Goal: Task Accomplishment & Management: Complete application form

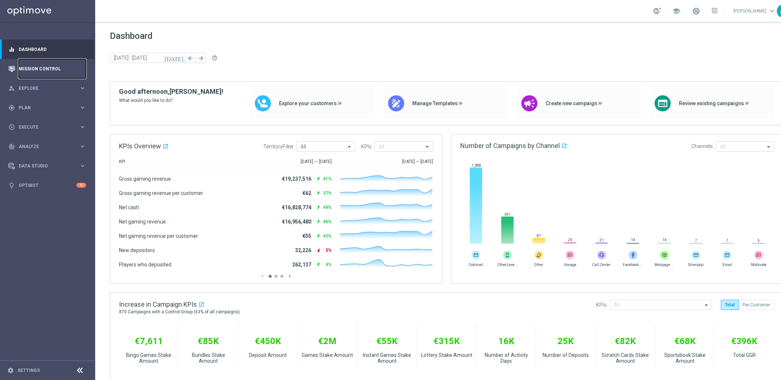
click at [42, 69] on link "Mission Control" at bounding box center [52, 68] width 67 height 19
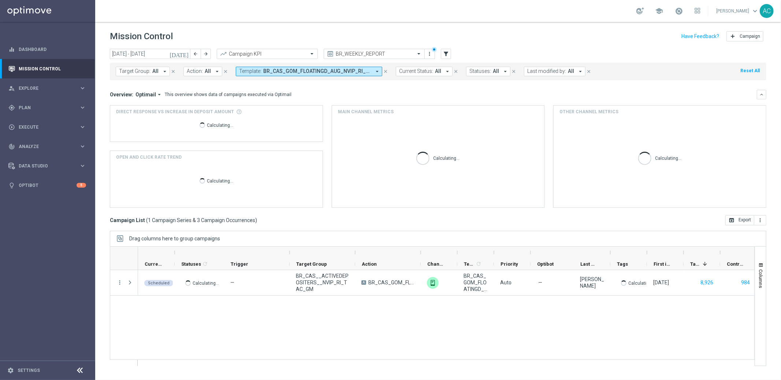
click at [365, 74] on span "BR_CAS_GOM_FLOATINGD_AUG_NVIP_RI_TAC_GM - BR_CAS_GOM_FLOATINGD_AUG_NVIP_RI_TAC_…" at bounding box center [317, 71] width 108 height 6
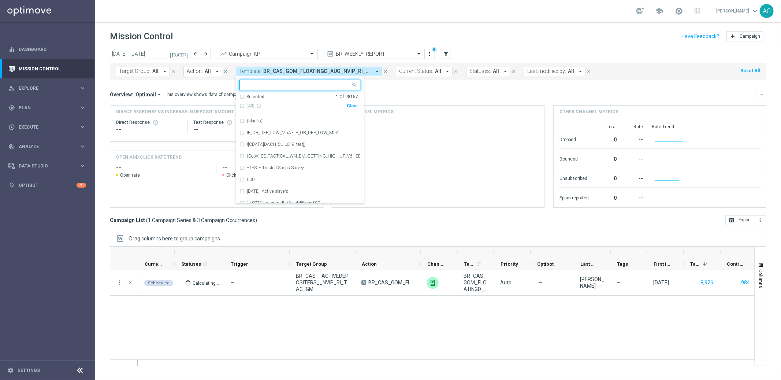
click at [0, 0] on div "Clear" at bounding box center [0, 0] width 0 height 0
click at [393, 90] on div "Overview: Optimail arrow_drop_down This overview shows data of campaigns execut…" at bounding box center [438, 95] width 656 height 10
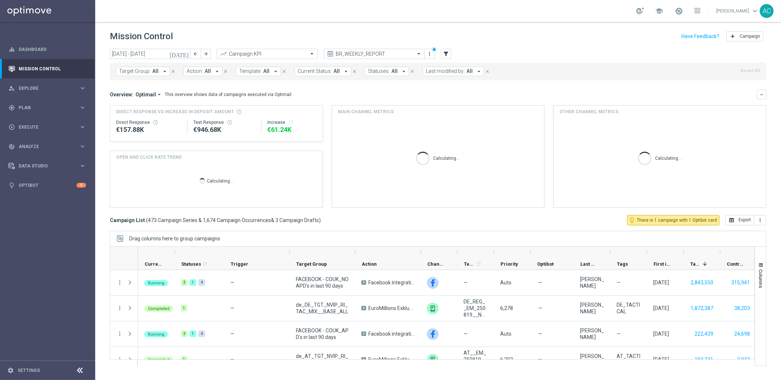
click at [243, 71] on span "Template:" at bounding box center [250, 71] width 22 height 6
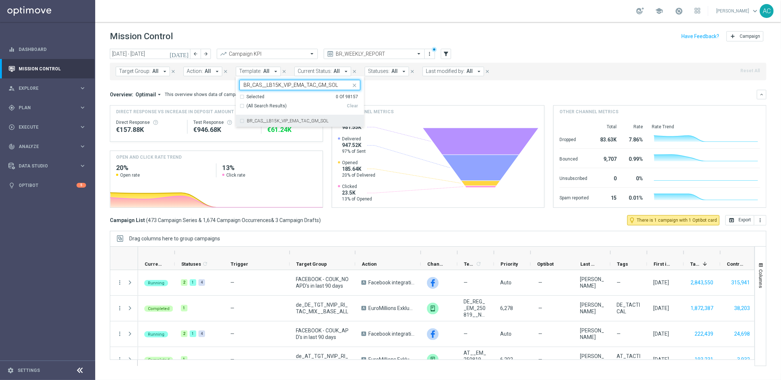
click at [241, 122] on div "BR_CAS__LB15K_VIP_EMA_TAC_GM_SOL" at bounding box center [299, 121] width 121 height 12
type input "BR_CAS__LB15K_VIP_EMA_TAC_GM_SOL"
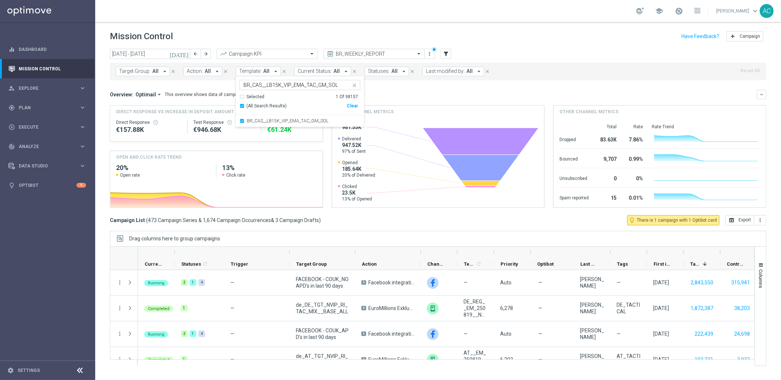
click at [425, 101] on div "Overview: Optimail arrow_drop_down This overview shows data of campaigns execut…" at bounding box center [438, 149] width 656 height 118
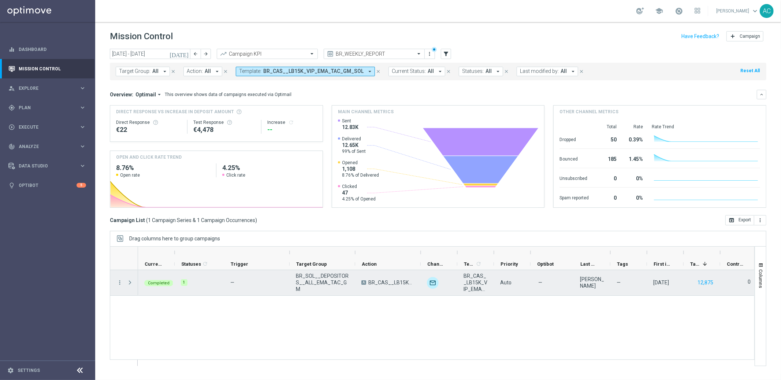
click at [130, 280] on span at bounding box center [130, 282] width 7 height 6
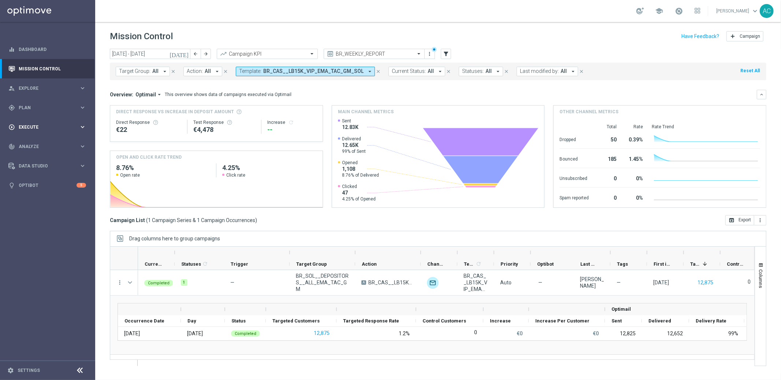
click at [40, 127] on span "Execute" at bounding box center [49, 127] width 60 height 4
click at [36, 140] on link "Campaign Builder" at bounding box center [47, 142] width 57 height 6
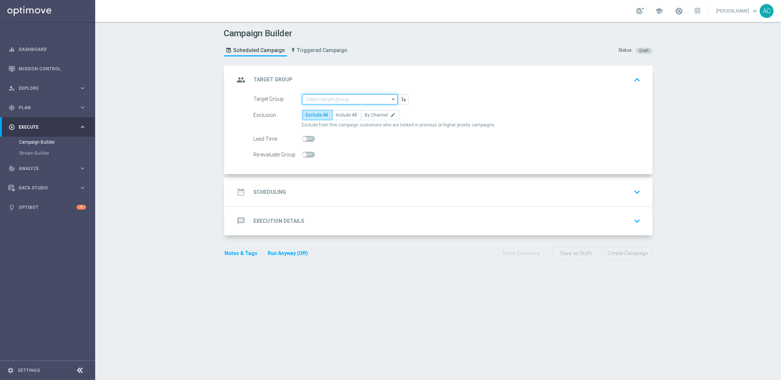
click at [351, 96] on input at bounding box center [350, 99] width 96 height 10
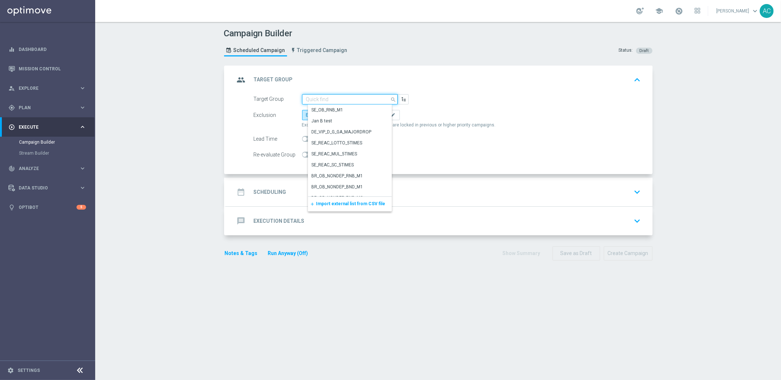
paste input "BR_SOL__DEPOSITORS__ALL_EMA_TAC_GM"
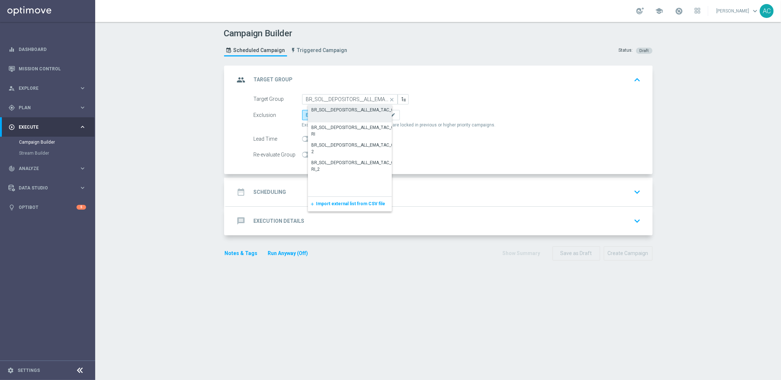
click at [343, 107] on div "BR_SOL__DEPOSITORS__ALL_EMA_TAC_GM" at bounding box center [355, 110] width 86 height 7
type input "BR_SOL__DEPOSITORS__ALL_EMA_TAC_GM"
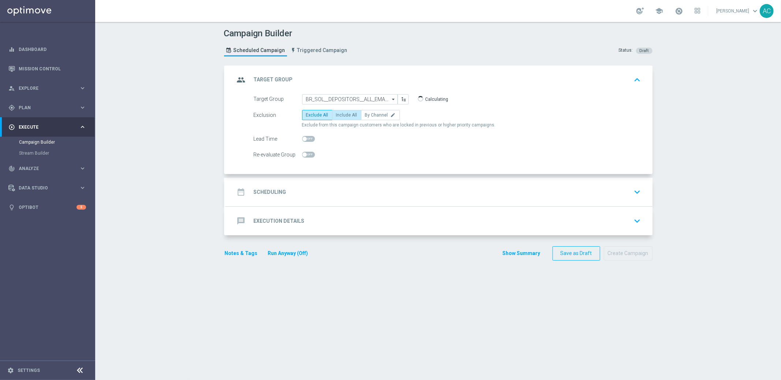
click at [337, 116] on span "Include All" at bounding box center [346, 114] width 21 height 5
click at [337, 116] on input "Include All" at bounding box center [338, 116] width 5 height 5
radio input "true"
click at [274, 196] on div "date_range Scheduling" at bounding box center [261, 191] width 52 height 13
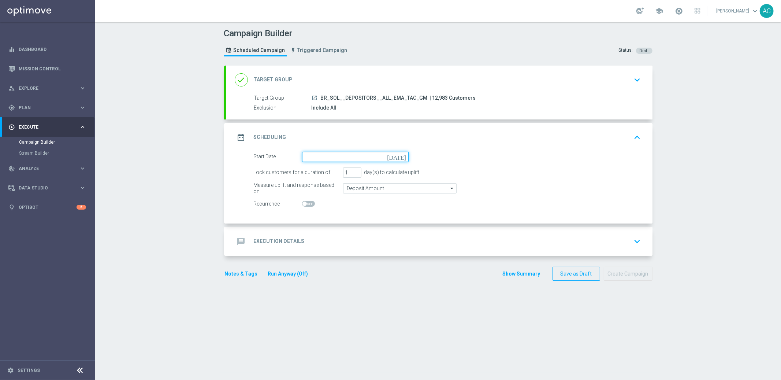
click at [319, 156] on input at bounding box center [355, 157] width 107 height 10
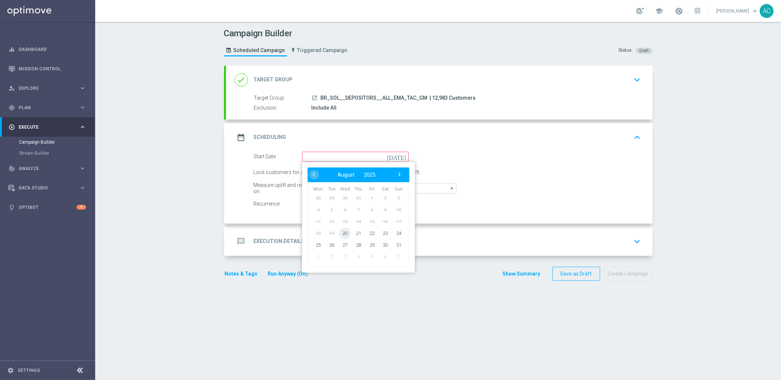
click at [345, 230] on span "20" at bounding box center [345, 233] width 12 height 12
type input "[DATE]"
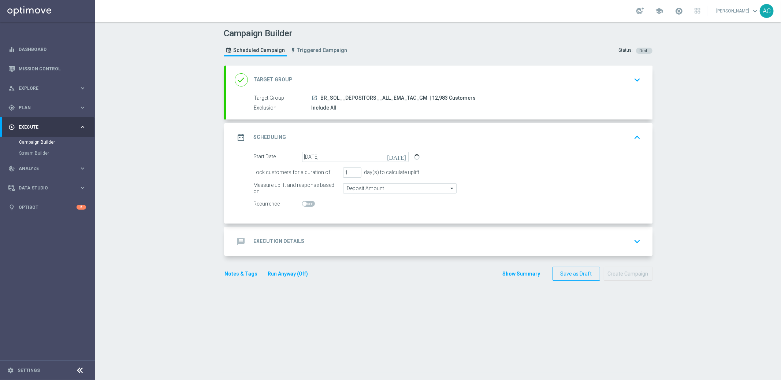
click at [304, 201] on span at bounding box center [308, 204] width 13 height 6
click at [304, 201] on input "checkbox" at bounding box center [308, 204] width 13 height 6
checkbox input "true"
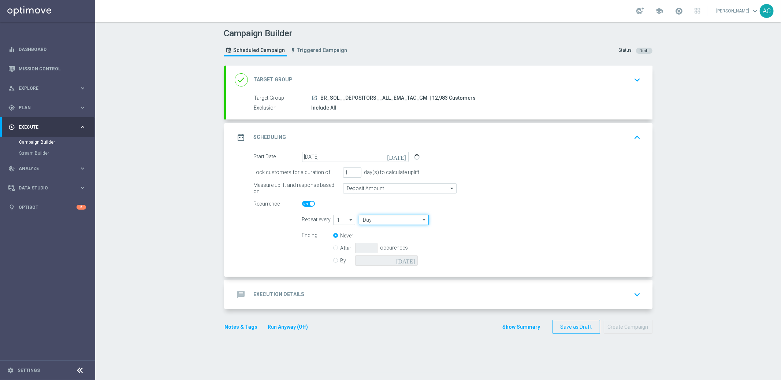
click at [398, 219] on input "Day" at bounding box center [394, 220] width 70 height 10
click at [392, 237] on div "Week" at bounding box center [397, 241] width 64 height 11
type input "Week"
click at [500, 219] on input "checkbox" at bounding box center [505, 220] width 11 height 10
checkbox input "true"
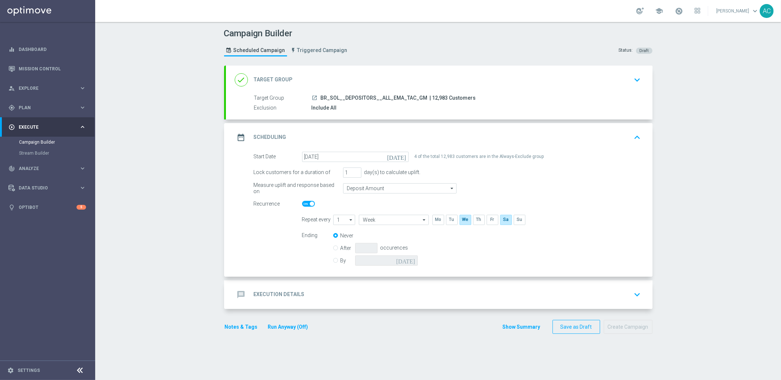
click at [334, 260] on input "By" at bounding box center [335, 259] width 5 height 5
radio input "true"
radio input "false"
click at [409, 259] on icon "[DATE]" at bounding box center [407, 259] width 22 height 8
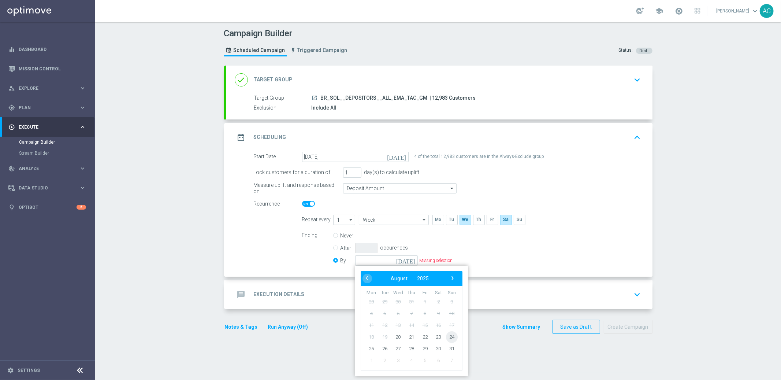
click at [450, 338] on span "24" at bounding box center [452, 337] width 12 height 12
type input "[DATE]"
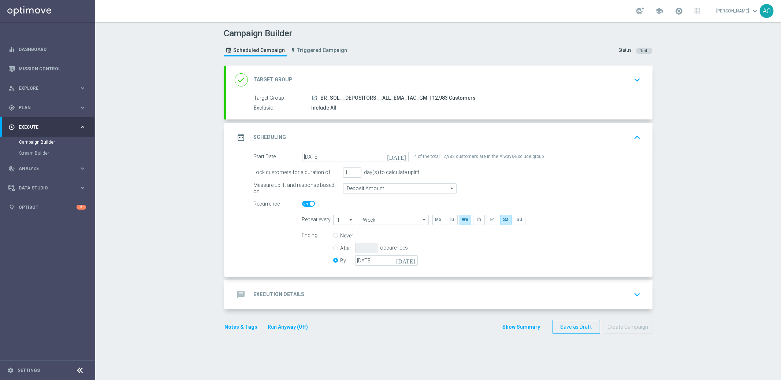
click at [248, 295] on div "message Execution Details" at bounding box center [270, 294] width 70 height 13
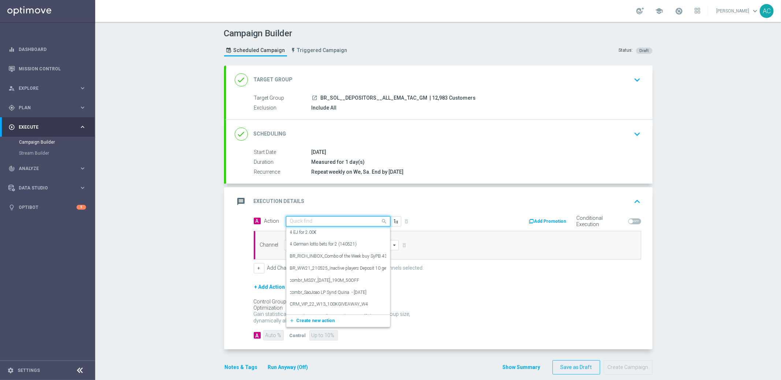
click at [307, 221] on input "text" at bounding box center [331, 221] width 82 height 6
paste input "BR_CAS__LB15K_VIP_EMA_TAC_GM_SOL"
type input "BR_CAS__LB15K_VIP_EMA_TAC_GM_SOL"
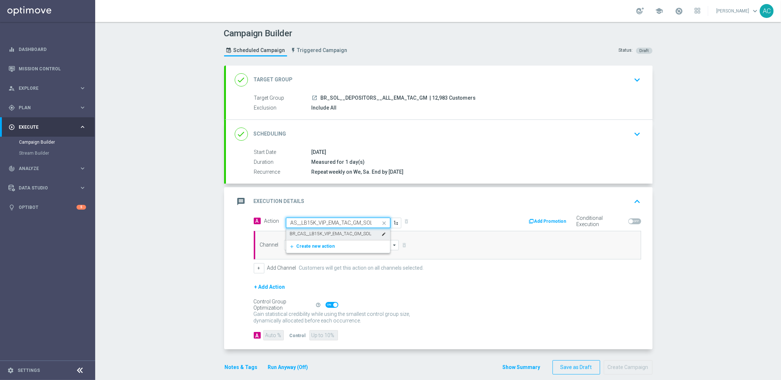
click at [315, 233] on label "BR_CAS__LB15K_VIP_EMA_TAC_GM_SOL" at bounding box center [331, 234] width 82 height 6
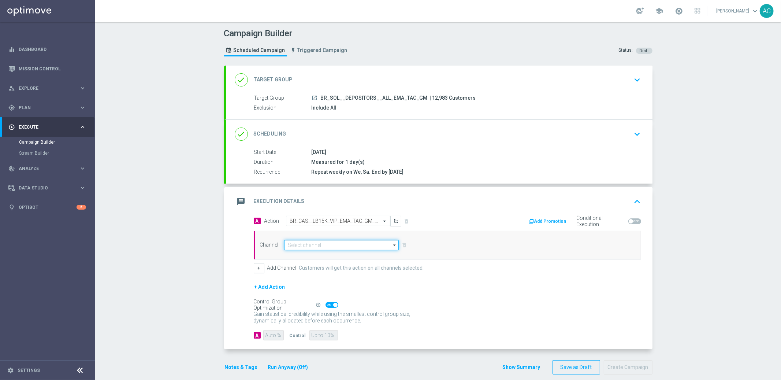
click at [308, 247] on input at bounding box center [341, 245] width 115 height 10
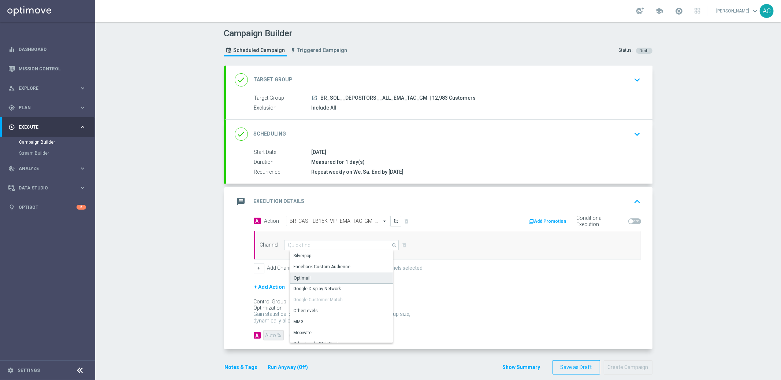
click at [317, 277] on div "Optimail" at bounding box center [344, 277] width 109 height 11
type input "Optimail"
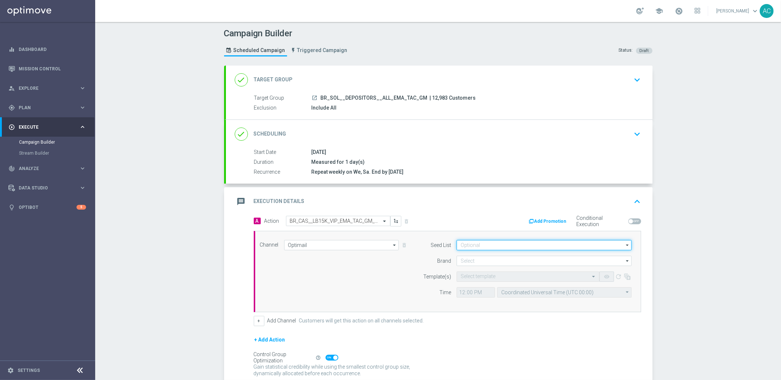
click at [515, 243] on input at bounding box center [544, 245] width 175 height 10
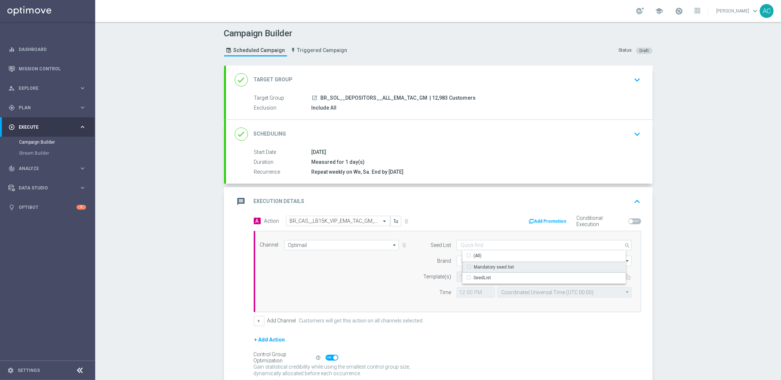
click at [510, 268] on div "Mandatory seed list" at bounding box center [549, 266] width 175 height 11
click at [369, 279] on div "Channel Optimail Optimail arrow_drop_down Drag here to set row groups Drag here…" at bounding box center [445, 271] width 383 height 63
type input "Mandatory seed list"
click at [501, 258] on input at bounding box center [544, 261] width 175 height 10
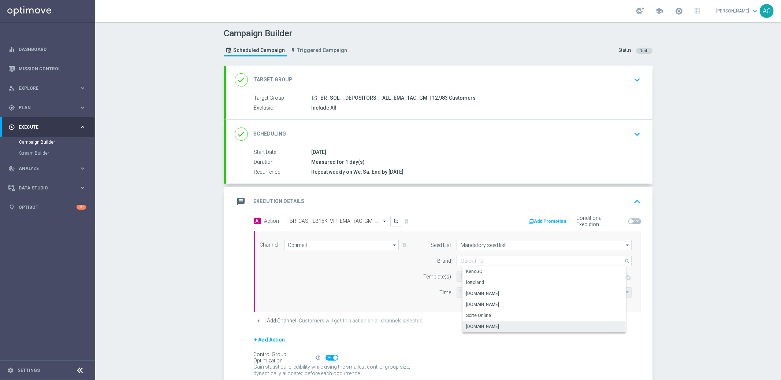
click at [502, 327] on div "[DOMAIN_NAME]" at bounding box center [549, 326] width 175 height 10
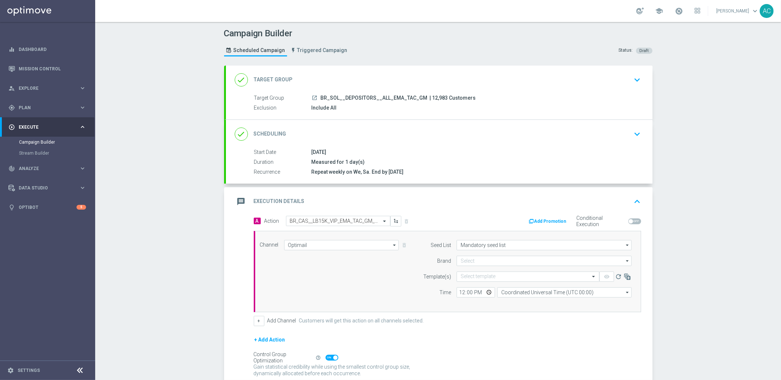
type input "[DOMAIN_NAME]"
click at [478, 276] on input "text" at bounding box center [521, 276] width 120 height 6
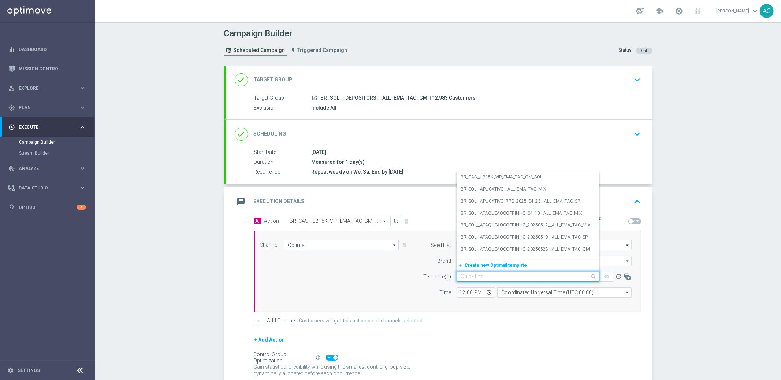
paste input "BR_CAS__LB15K_VIP_EMA_TAC_GM_SOL"
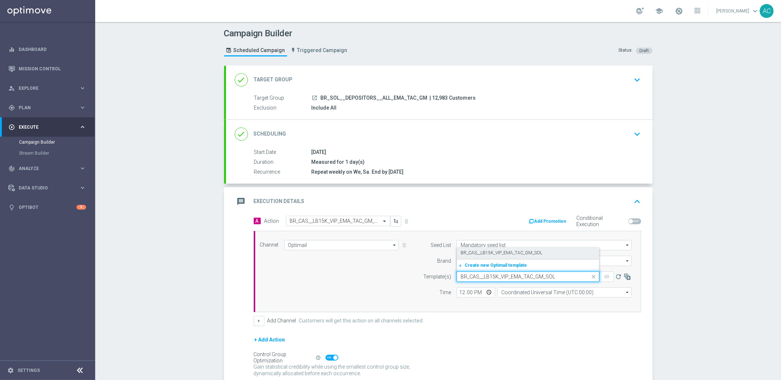
click at [498, 251] on label "BR_CAS__LB15K_VIP_EMA_TAC_GM_SOL" at bounding box center [502, 253] width 82 height 6
type input "BR_CAS__LB15K_VIP_EMA_TAC_GM_SOL"
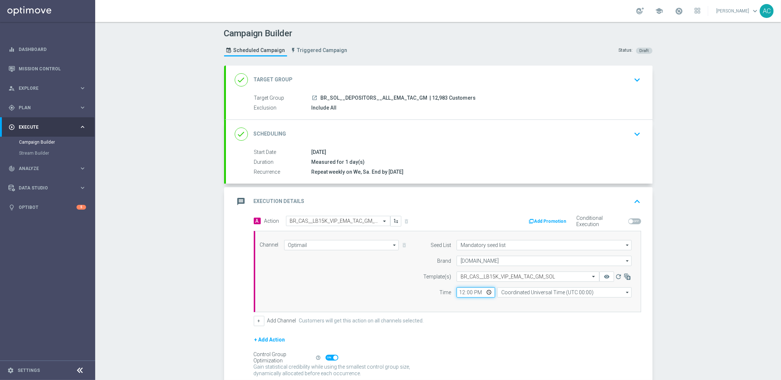
click at [458, 292] on input "12:00" at bounding box center [476, 292] width 38 height 10
type input "18:00"
click at [527, 292] on input "Coordinated Universal Time (UTC 00:00)" at bounding box center [564, 292] width 134 height 10
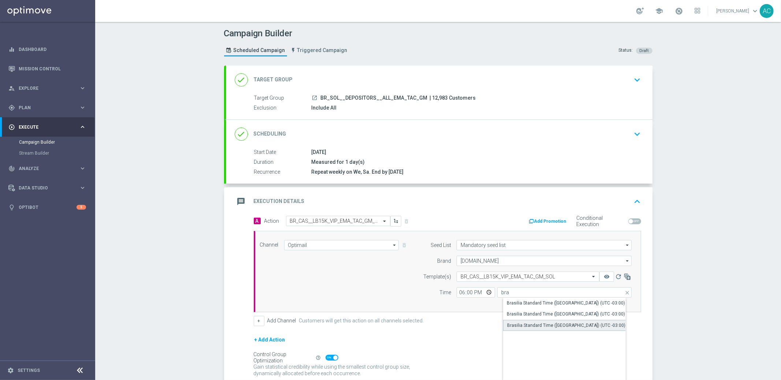
click at [555, 324] on div "Brasilia Standard Time ([GEOGRAPHIC_DATA]) (UTC -03:00)" at bounding box center [566, 325] width 118 height 7
type input "Brasilia Standard Time ([GEOGRAPHIC_DATA]) (UTC -03:00)"
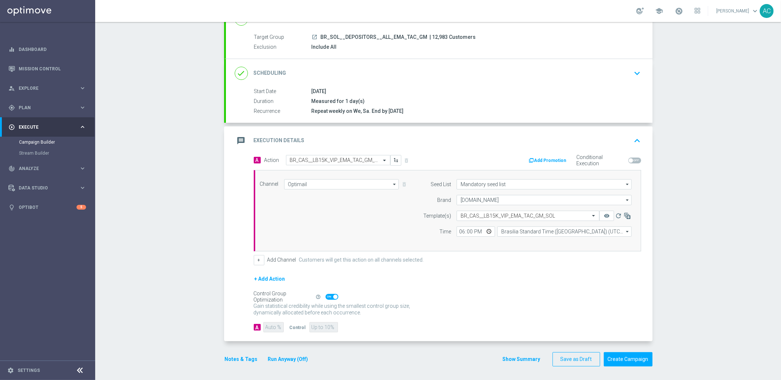
scroll to position [62, 0]
click at [627, 354] on button "Create Campaign" at bounding box center [628, 358] width 49 height 14
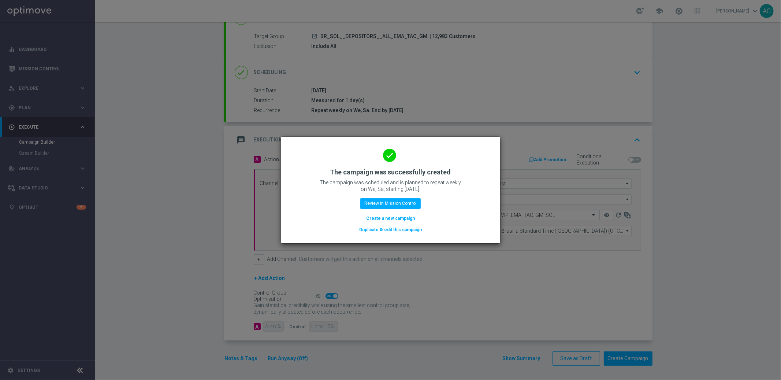
click at [392, 216] on button "Create a new campaign" at bounding box center [390, 218] width 50 height 8
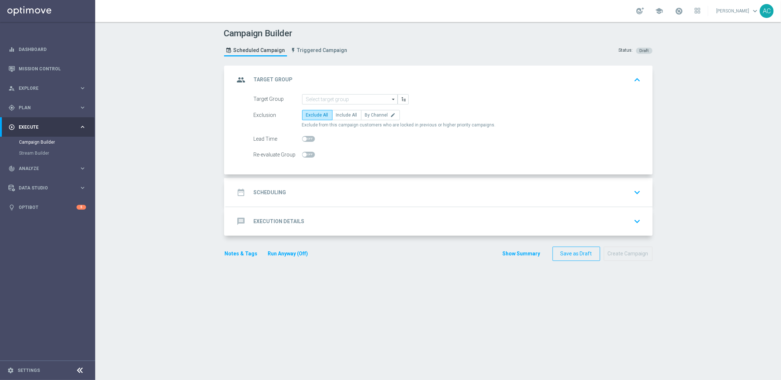
scroll to position [0, 0]
click at [348, 101] on input at bounding box center [350, 99] width 96 height 10
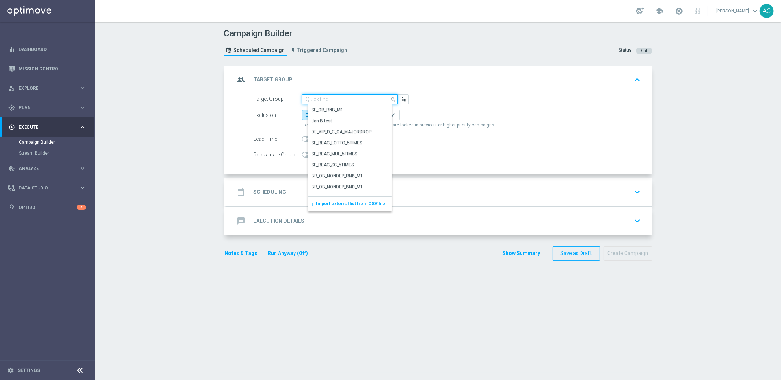
paste input "BR_SOL__DEPOSITORS__ALL_EMA_TAC_GM_RI"
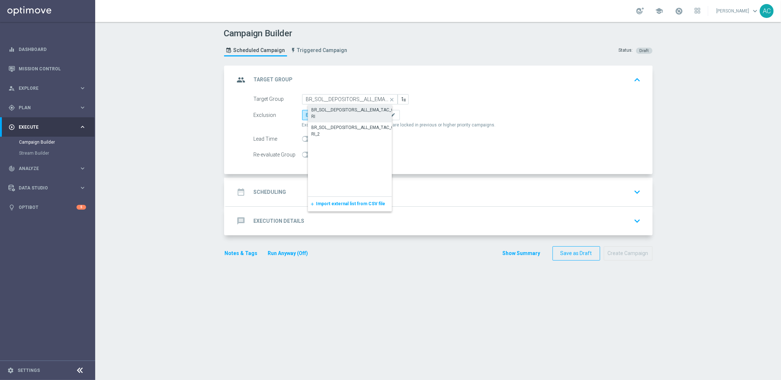
click at [358, 114] on div "BR_SOL__DEPOSITORS__ALL_EMA_TAC_GM_RI" at bounding box center [356, 113] width 89 height 13
type input "BR_SOL__DEPOSITORS__ALL_EMA_TAC_GM_RI"
click at [338, 115] on span "Include All" at bounding box center [346, 114] width 21 height 5
click at [338, 115] on input "Include All" at bounding box center [338, 116] width 5 height 5
radio input "true"
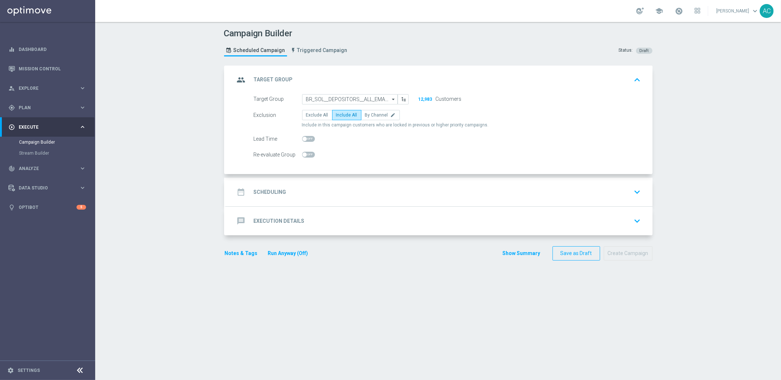
click at [269, 197] on div "date_range Scheduling" at bounding box center [261, 191] width 52 height 13
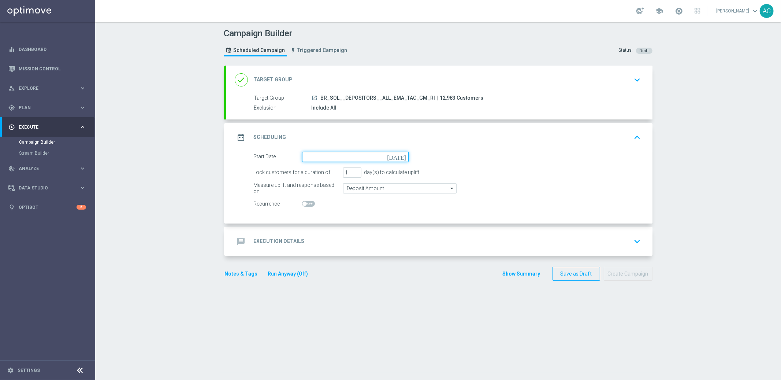
click at [373, 160] on input at bounding box center [355, 157] width 107 height 10
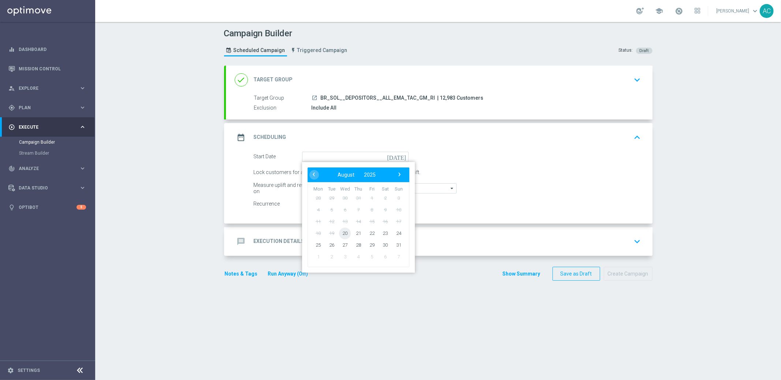
click at [343, 236] on span "20" at bounding box center [345, 233] width 12 height 12
type input "[DATE]"
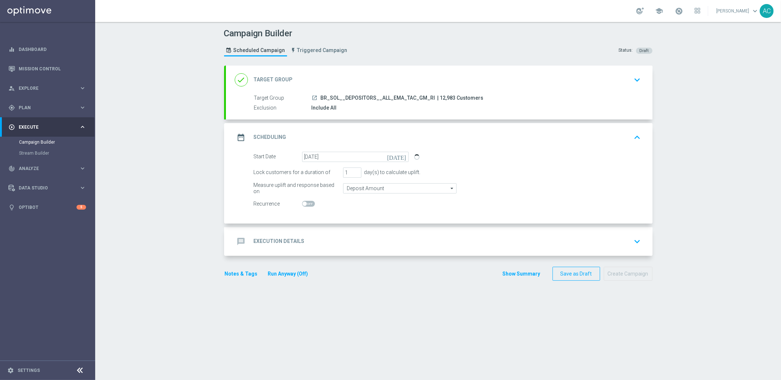
click at [303, 202] on span at bounding box center [304, 203] width 4 height 4
click at [303, 202] on input "checkbox" at bounding box center [308, 204] width 13 height 6
checkbox input "true"
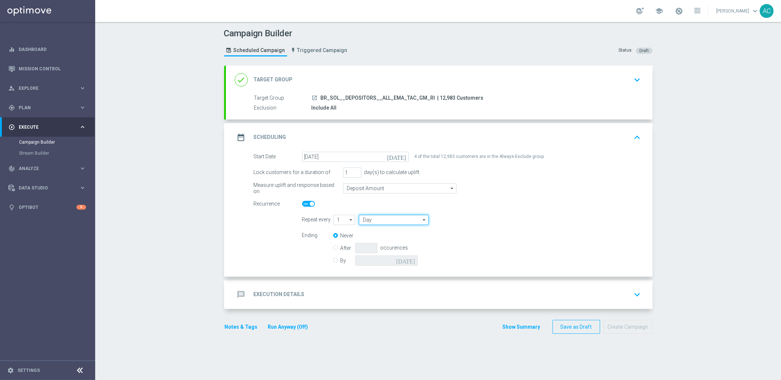
click at [402, 219] on input "Day" at bounding box center [394, 220] width 70 height 10
click at [389, 239] on div "Week" at bounding box center [397, 241] width 64 height 11
type input "Week"
click at [501, 219] on input "checkbox" at bounding box center [505, 220] width 11 height 10
checkbox input "true"
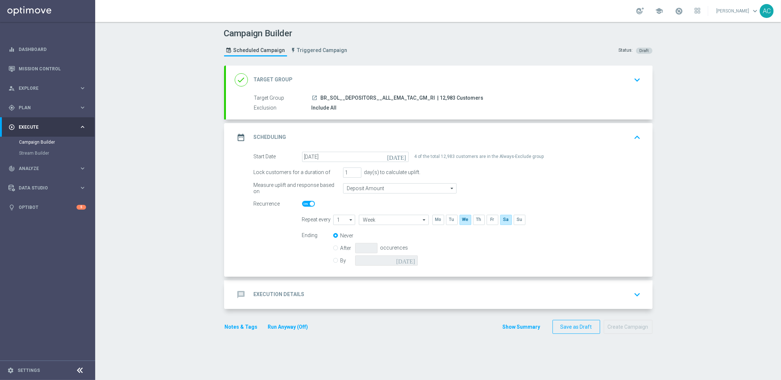
click at [333, 260] on input "By" at bounding box center [335, 259] width 5 height 5
radio input "true"
radio input "false"
click at [409, 262] on icon "[DATE]" at bounding box center [407, 259] width 22 height 8
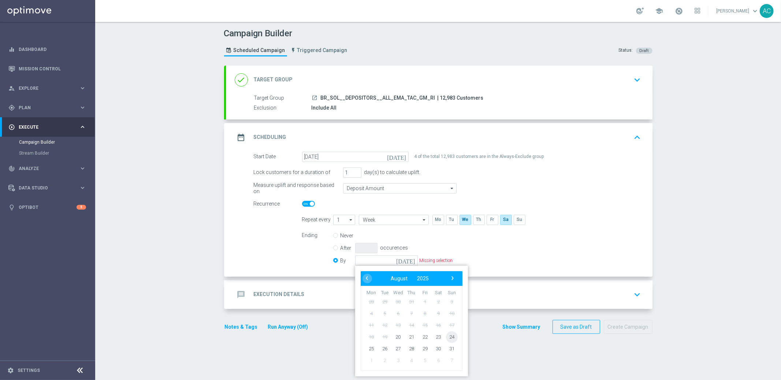
click at [446, 334] on span "24" at bounding box center [452, 337] width 12 height 12
type input "[DATE]"
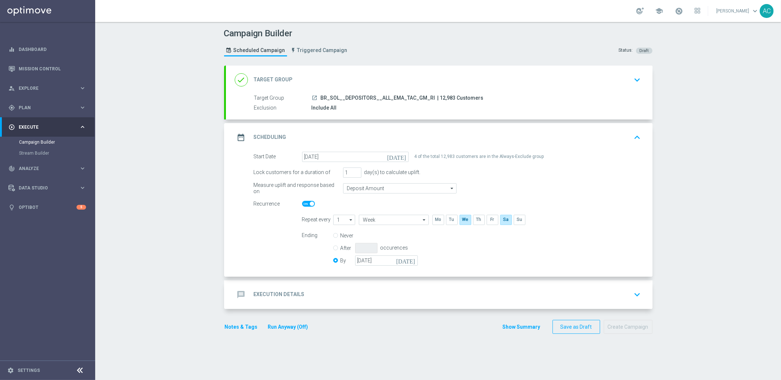
click at [278, 293] on h2 "Execution Details" at bounding box center [279, 294] width 51 height 7
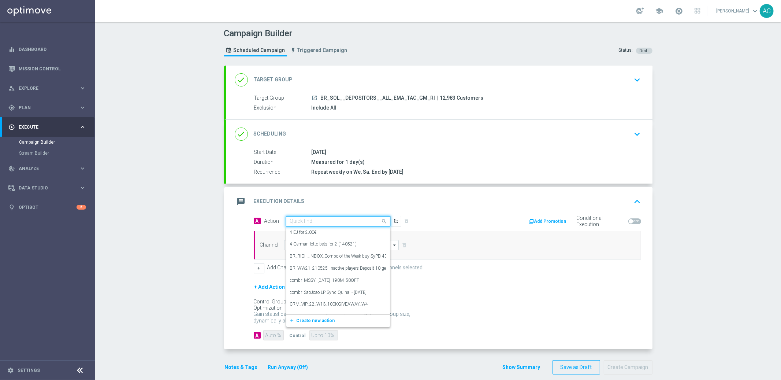
click at [344, 220] on input "text" at bounding box center [331, 221] width 82 height 6
paste input "BR_CAS__LB15K_VIP_RI_TAC_GM_SOL"
type input "BR_CAS__LB15K_VIP_RI_TAC_GM_SOL"
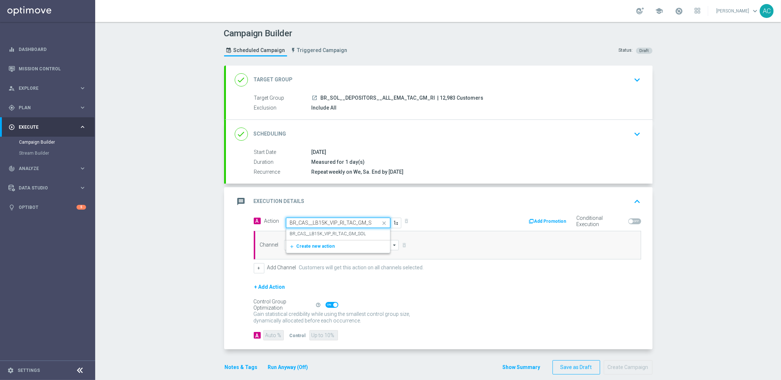
scroll to position [0, 5]
click at [328, 233] on label "BR_CAS__LB15K_VIP_RI_TAC_GM_SOL" at bounding box center [328, 234] width 76 height 6
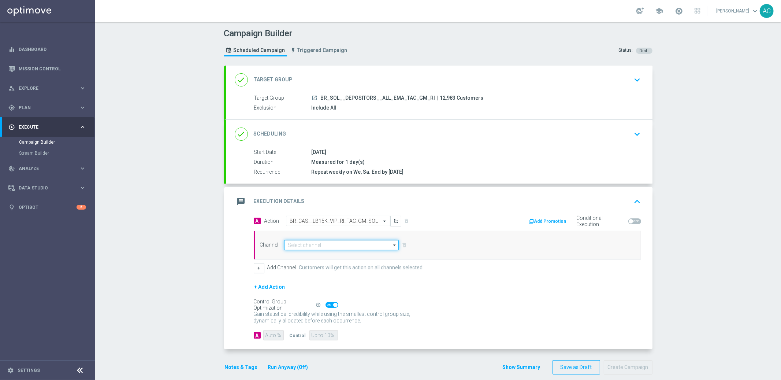
click at [301, 246] on input at bounding box center [341, 245] width 115 height 10
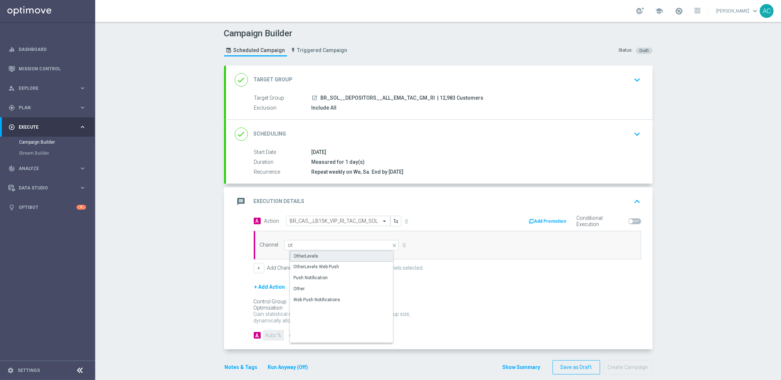
click at [297, 254] on div "OtherLevels" at bounding box center [306, 256] width 25 height 7
type input "OtherLevels"
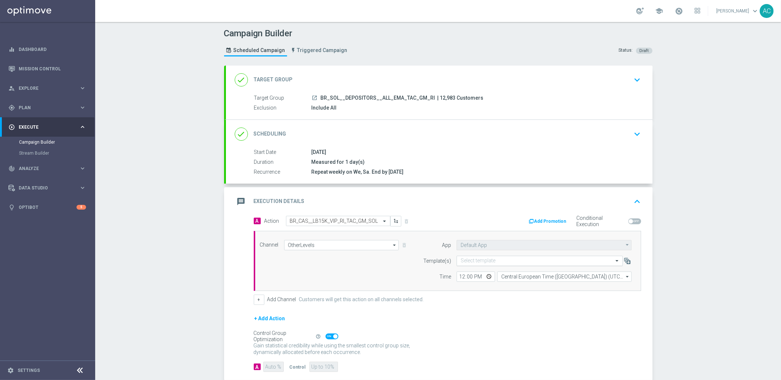
click at [499, 262] on input "text" at bounding box center [533, 261] width 144 height 6
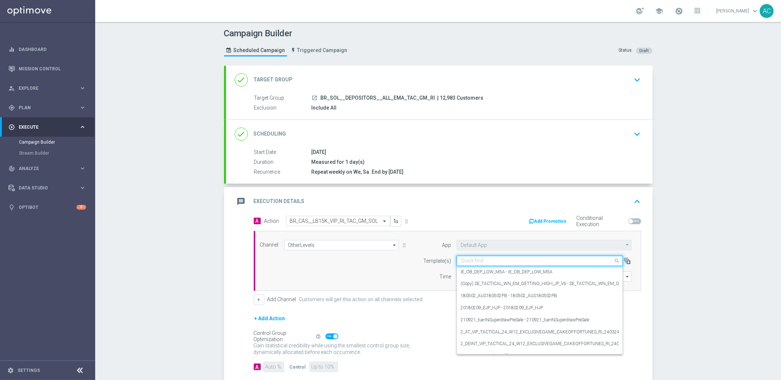
paste input "BR_CAS__LB15K_VIP_RI_TAC_GM_SOL"
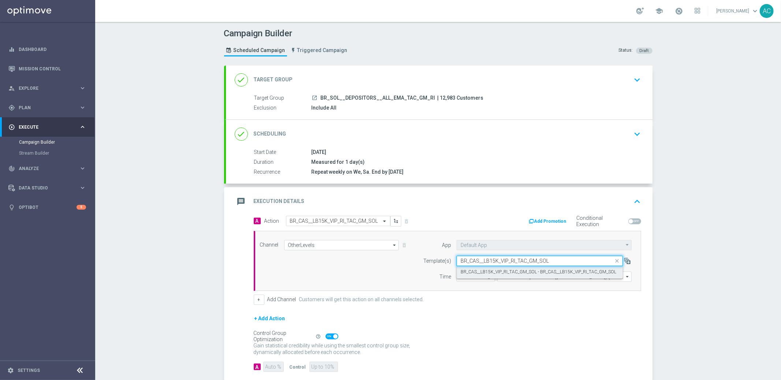
click at [498, 271] on label "BR_CAS__LB15K_VIP_RI_TAC_GM_SOL - BR_CAS__LB15K_VIP_RI_TAC_GM_SOL" at bounding box center [539, 272] width 156 height 6
type input "BR_CAS__LB15K_VIP_RI_TAC_GM_SOL"
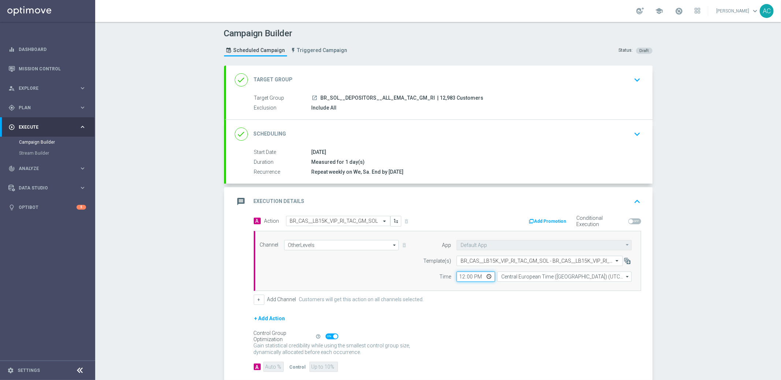
click at [460, 277] on input "12:00" at bounding box center [476, 276] width 38 height 10
type input "13:00"
click at [537, 279] on input "Central European Time ([GEOGRAPHIC_DATA]) (UTC +02:00)" at bounding box center [564, 276] width 134 height 10
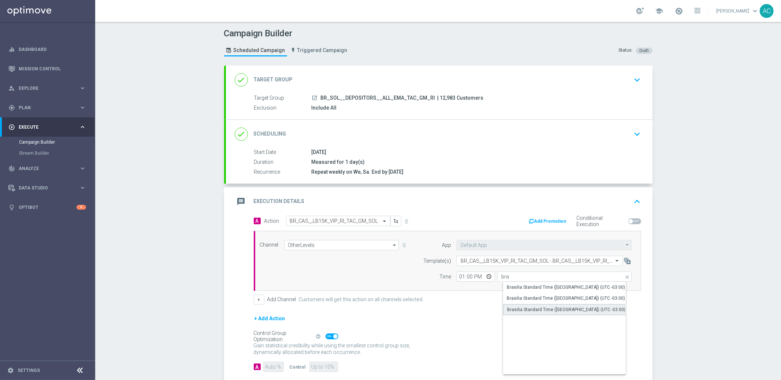
click at [561, 306] on div "Brasilia Standard Time ([GEOGRAPHIC_DATA]) (UTC -03:00)" at bounding box center [566, 309] width 118 height 7
type input "Brasilia Standard Time ([GEOGRAPHIC_DATA]) (UTC -03:00)"
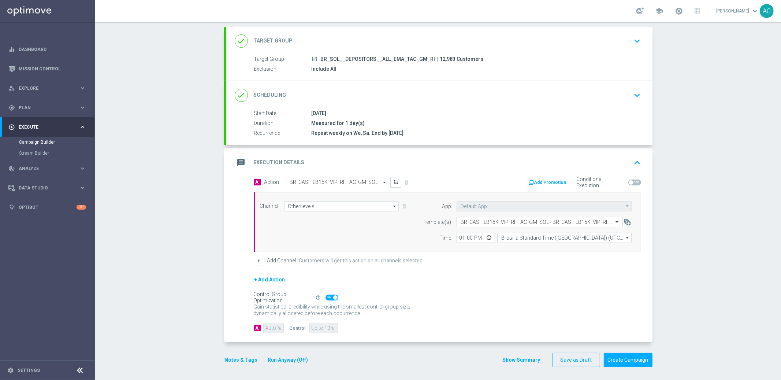
scroll to position [40, 0]
click at [627, 356] on button "Create Campaign" at bounding box center [628, 358] width 49 height 14
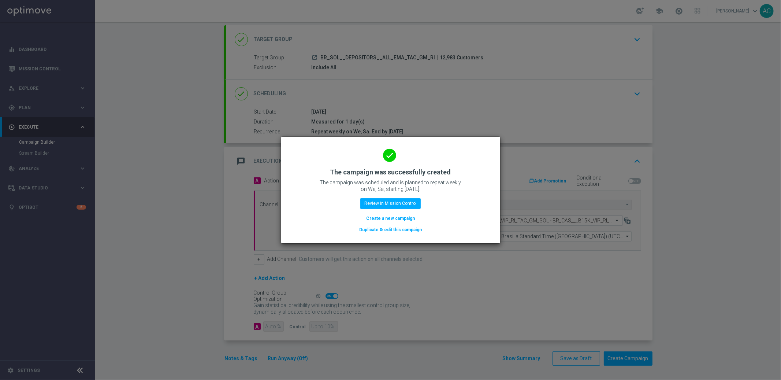
click at [387, 218] on button "Create a new campaign" at bounding box center [390, 218] width 50 height 8
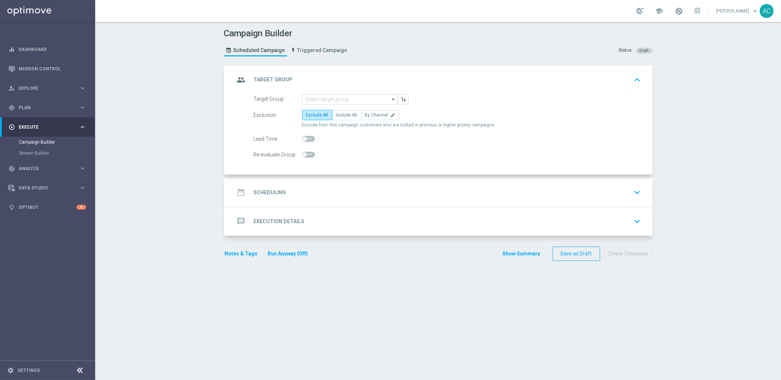
scroll to position [0, 0]
